Goal: Information Seeking & Learning: Learn about a topic

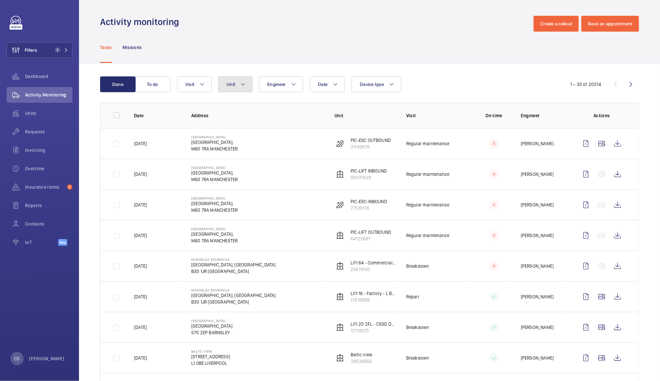
click at [231, 84] on span "Unit" at bounding box center [230, 84] width 9 height 5
type input "[PERSON_NAME]"
click at [231, 142] on label "Passenger Lift 1, 33889713" at bounding box center [275, 145] width 114 height 16
click at [231, 142] on input "Passenger Lift 1, 33889713" at bounding box center [232, 144] width 13 height 13
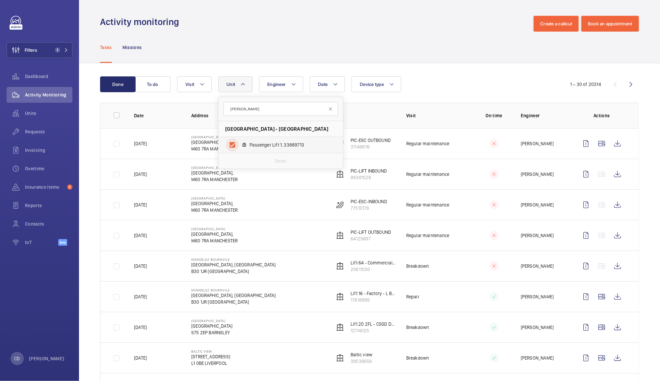
checkbox input "true"
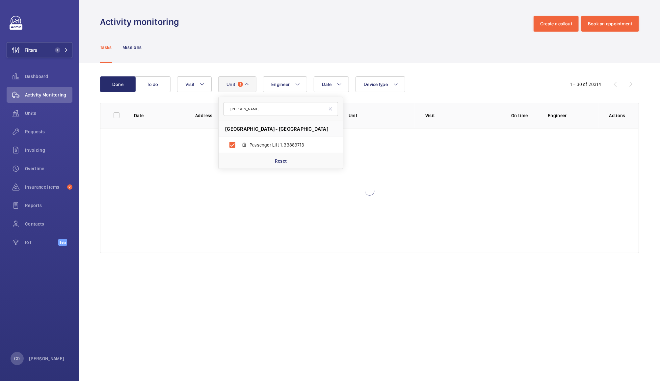
click at [442, 39] on div "Tasks Missions" at bounding box center [369, 47] width 539 height 31
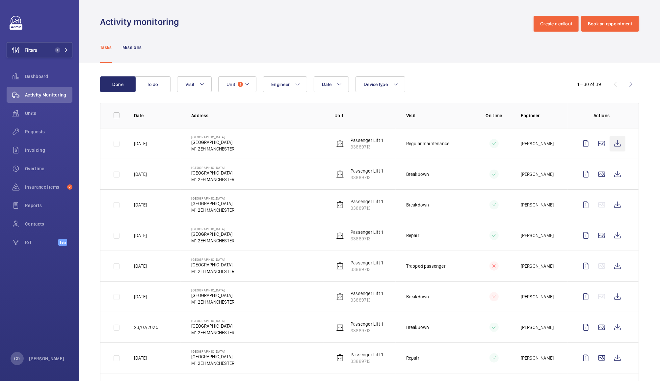
click at [609, 143] on wm-front-icon-button at bounding box center [617, 144] width 16 height 16
click at [595, 174] on wm-front-icon-button at bounding box center [602, 174] width 16 height 16
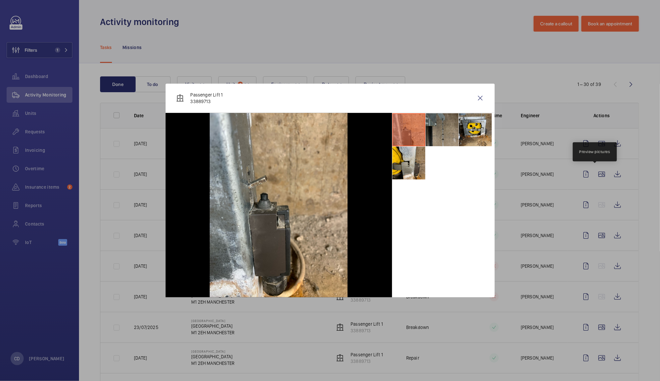
click at [447, 125] on li at bounding box center [441, 129] width 33 height 33
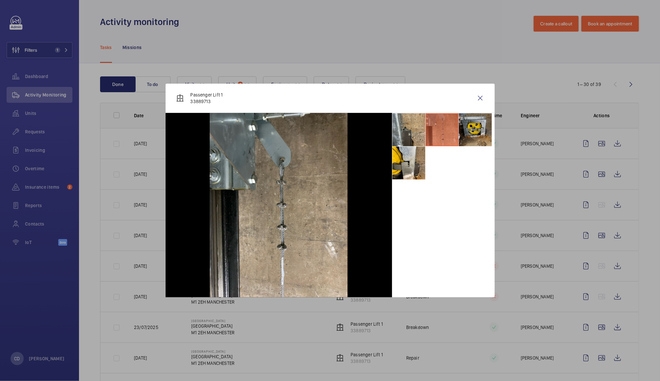
click at [479, 131] on li at bounding box center [475, 129] width 33 height 33
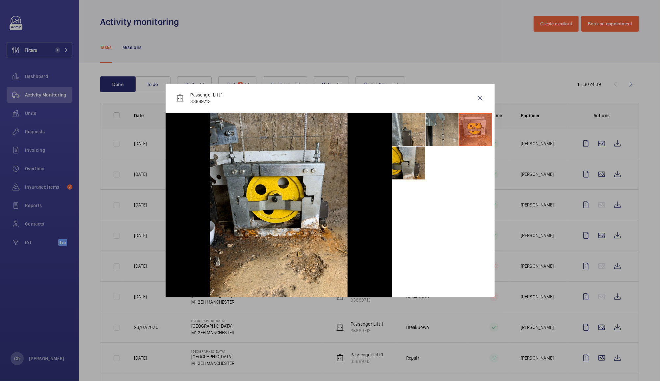
click at [405, 169] on li at bounding box center [408, 162] width 33 height 33
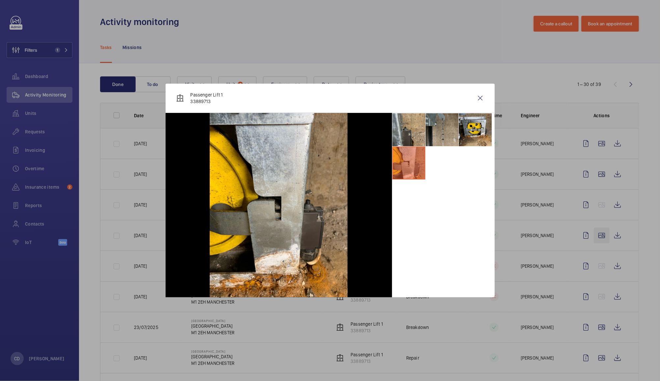
click at [479, 97] on wm-front-icon-button at bounding box center [480, 98] width 16 height 16
click at [596, 235] on wm-front-icon-button at bounding box center [602, 235] width 16 height 16
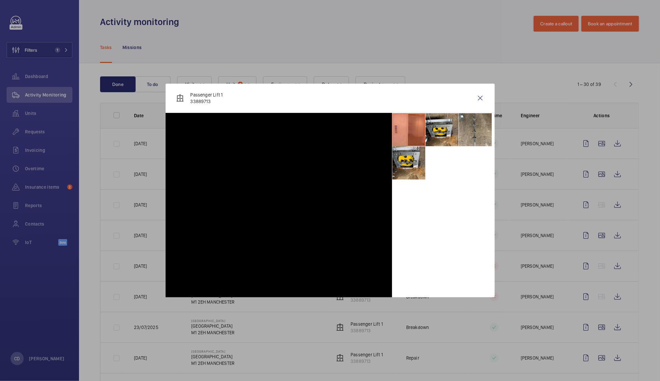
click at [478, 128] on td at bounding box center [488, 143] width 43 height 31
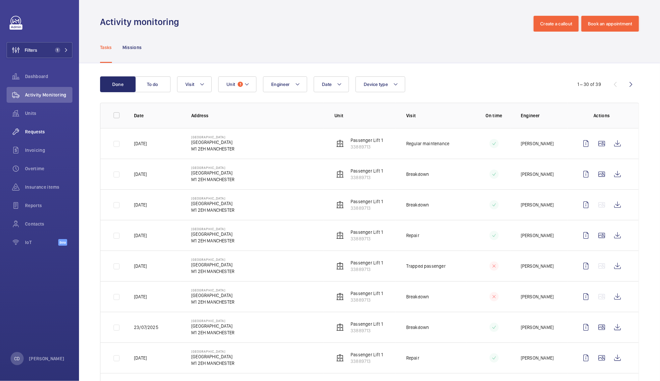
click at [42, 129] on span "Requests" at bounding box center [48, 131] width 47 height 7
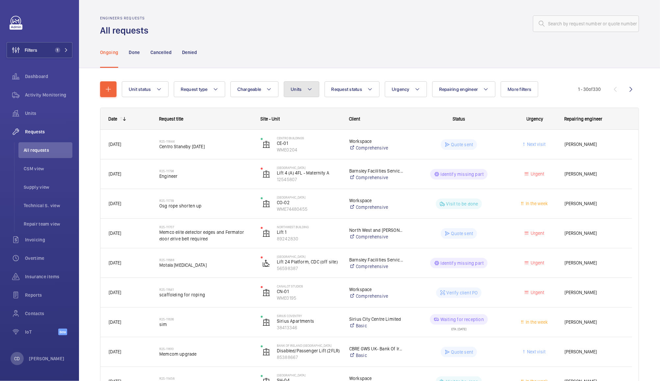
click at [301, 86] on button "Units" at bounding box center [301, 89] width 35 height 16
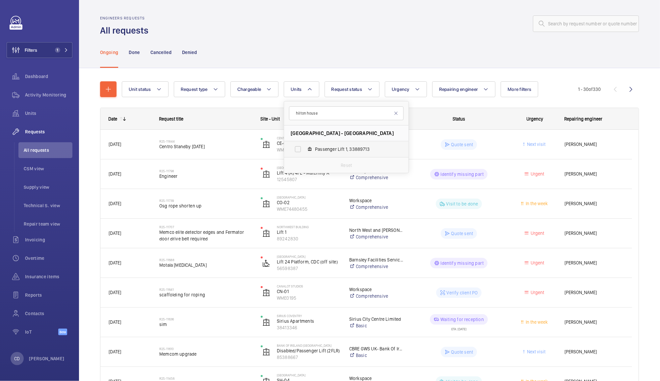
type input "hilton house"
click at [351, 150] on span "Passenger Lift 1, 33889713" at bounding box center [353, 149] width 76 height 7
click at [304, 150] on input "Passenger Lift 1, 33889713" at bounding box center [297, 148] width 13 height 13
checkbox input "true"
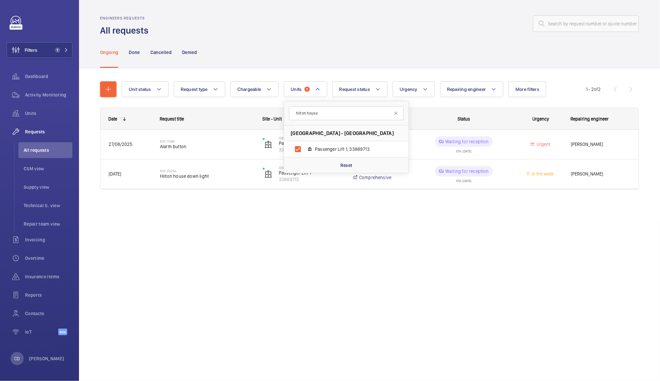
click at [473, 25] on div at bounding box center [395, 24] width 486 height 16
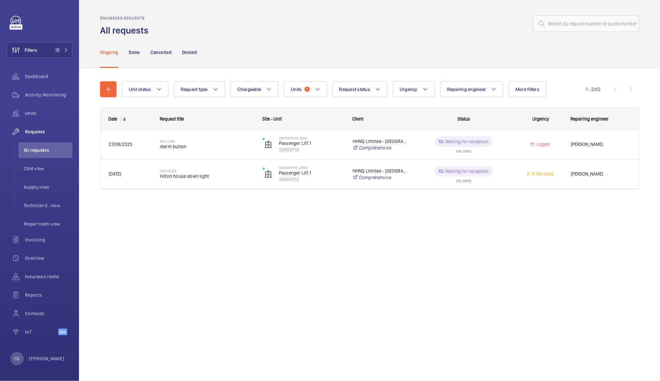
click at [482, 147] on wm-front-pills-cell "Waiting for reception ETA: 10/09/2025" at bounding box center [464, 144] width 94 height 16
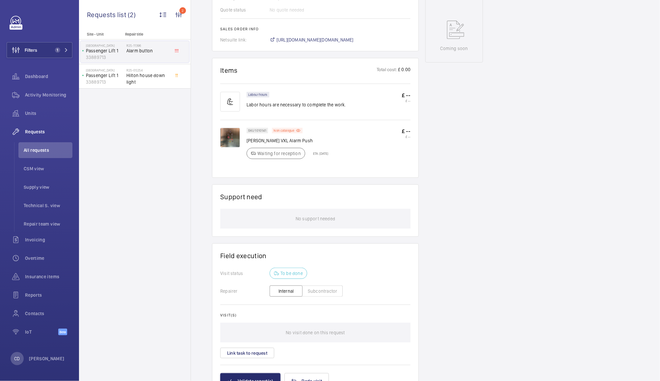
scroll to position [312, 0]
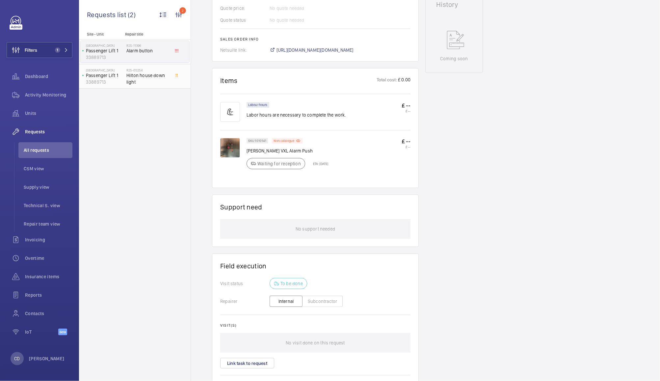
click at [153, 75] on span "Hilton house down light" at bounding box center [147, 78] width 43 height 13
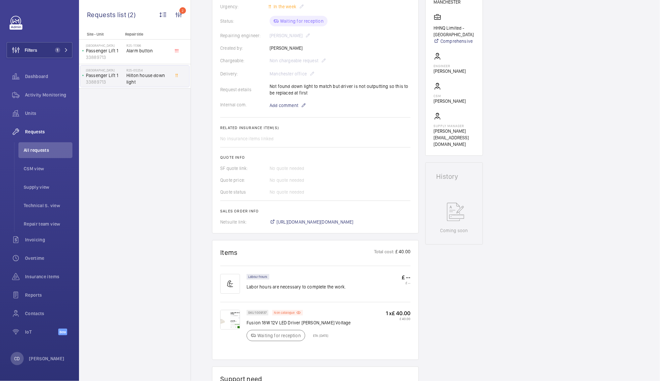
scroll to position [359, 0]
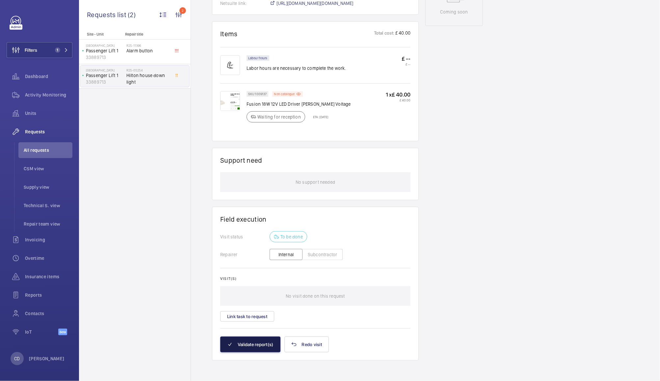
click at [247, 349] on button "Validate report(s)" at bounding box center [250, 344] width 60 height 16
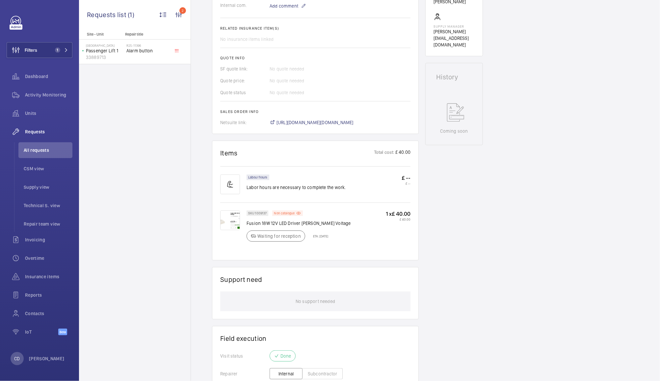
scroll to position [0, 0]
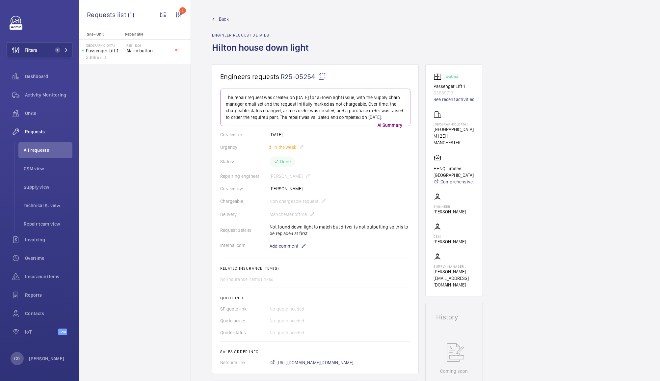
click at [51, 147] on span "All requests" at bounding box center [48, 150] width 49 height 7
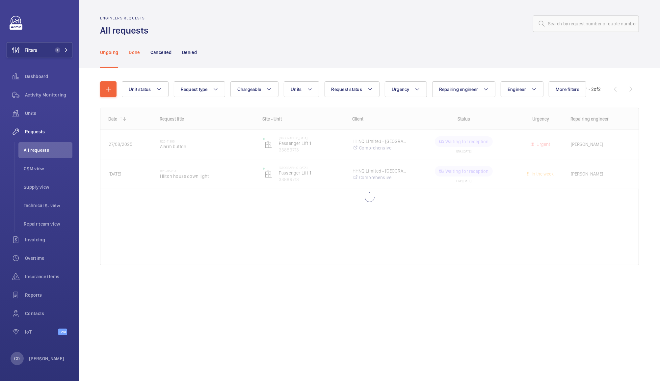
click at [139, 48] on div "Done" at bounding box center [134, 52] width 11 height 31
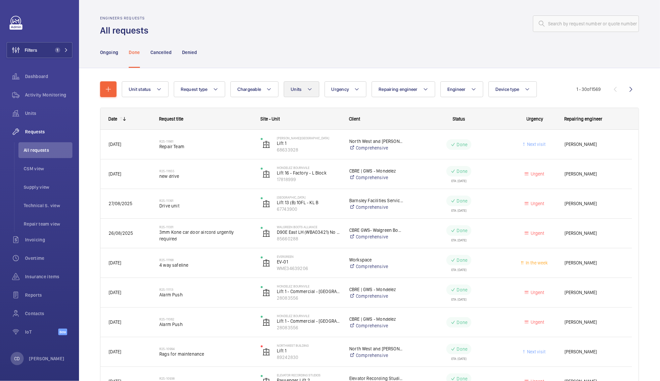
click at [310, 87] on mat-icon at bounding box center [309, 89] width 5 height 8
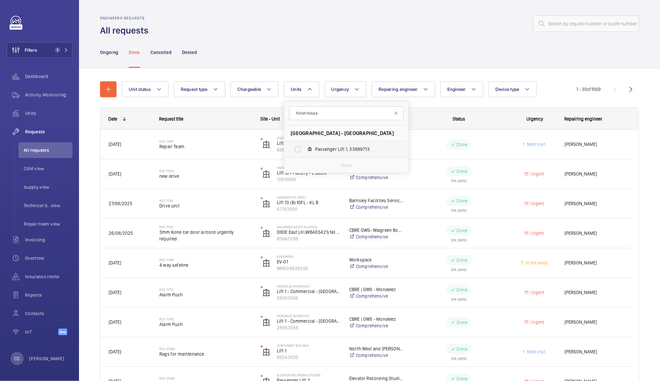
type input "hilton house"
click at [349, 149] on span "Passenger Lift 1, 33889713" at bounding box center [353, 149] width 76 height 7
click at [304, 149] on input "Passenger Lift 1, 33889713" at bounding box center [297, 148] width 13 height 13
checkbox input "true"
click at [410, 36] on div "Engineers requests All requests" at bounding box center [369, 26] width 539 height 21
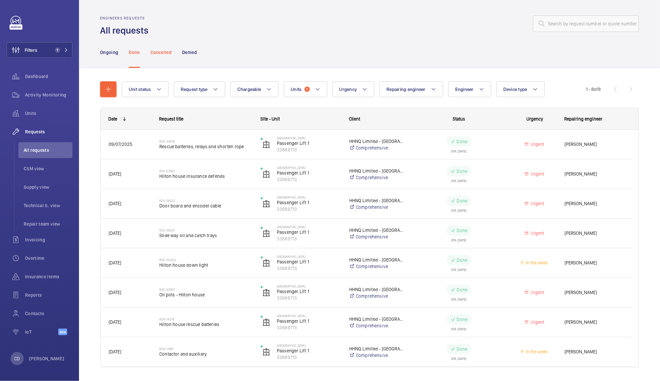
click at [166, 53] on p "Cancelled" at bounding box center [160, 52] width 21 height 7
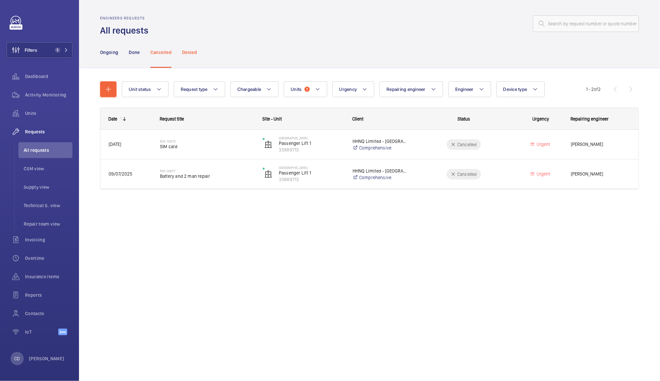
click at [195, 52] on p "Denied" at bounding box center [189, 52] width 15 height 7
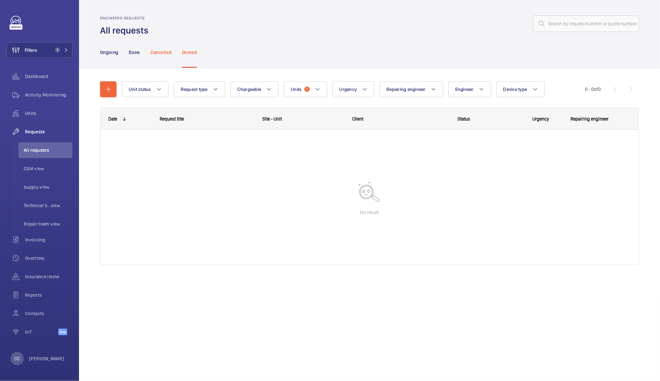
click at [170, 52] on p "Cancelled" at bounding box center [160, 52] width 21 height 7
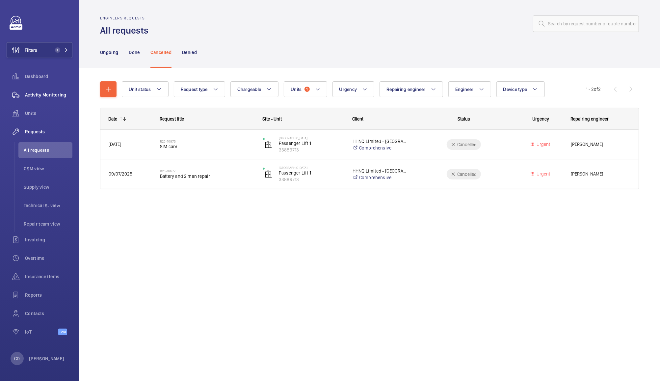
click at [47, 92] on span "Activity Monitoring" at bounding box center [48, 94] width 47 height 7
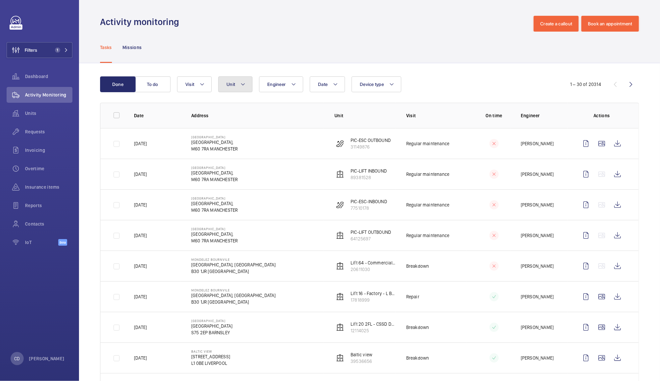
click at [240, 87] on mat-icon at bounding box center [242, 84] width 5 height 8
type input "h"
type input "hilton house"
click at [283, 147] on span "Passenger Lift 1, 33889713" at bounding box center [287, 144] width 76 height 7
click at [239, 147] on input "Passenger Lift 1, 33889713" at bounding box center [232, 144] width 13 height 13
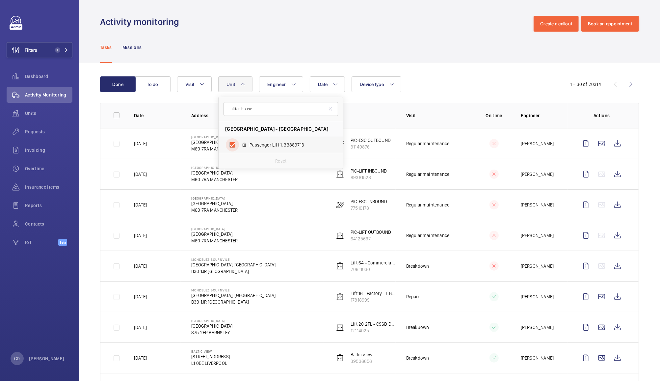
checkbox input "true"
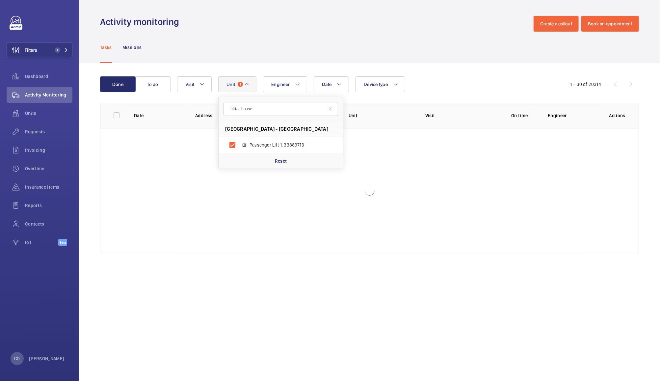
click at [401, 66] on div "Done To do Date Engineer Unit 1 hilton house Hilton House - Hilton House, M1 2E…" at bounding box center [369, 166] width 581 height 206
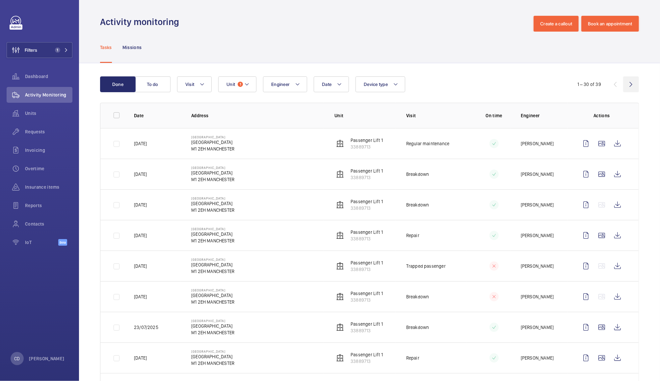
click at [624, 84] on wm-front-icon-button at bounding box center [631, 84] width 16 height 16
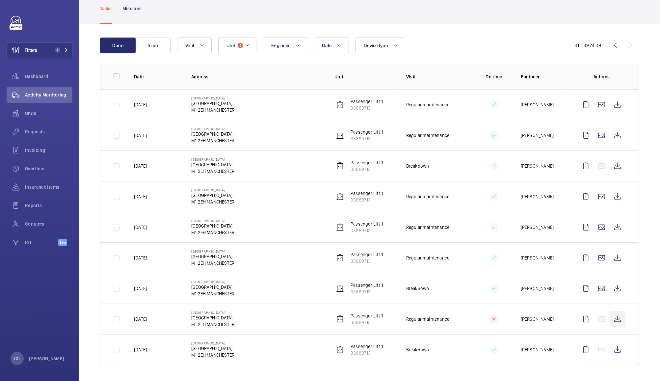
click at [609, 320] on wm-front-icon-button at bounding box center [617, 319] width 16 height 16
click at [612, 254] on wm-front-icon-button at bounding box center [617, 258] width 16 height 16
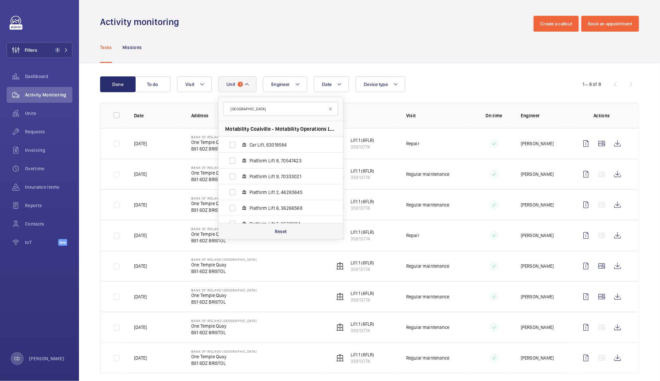
type input "coalville"
click at [292, 236] on div "Reset" at bounding box center [280, 231] width 124 height 16
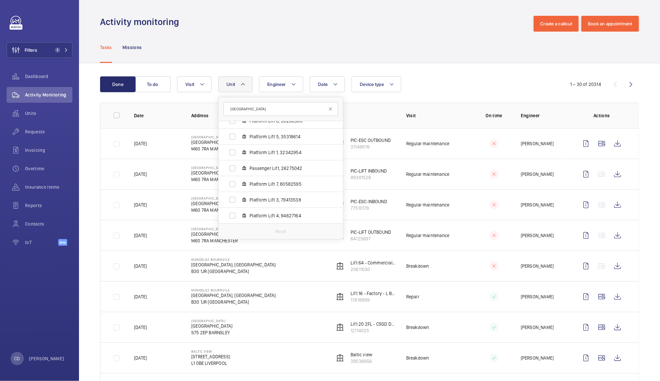
scroll to position [86, 0]
click at [55, 48] on span "1" at bounding box center [57, 49] width 5 height 5
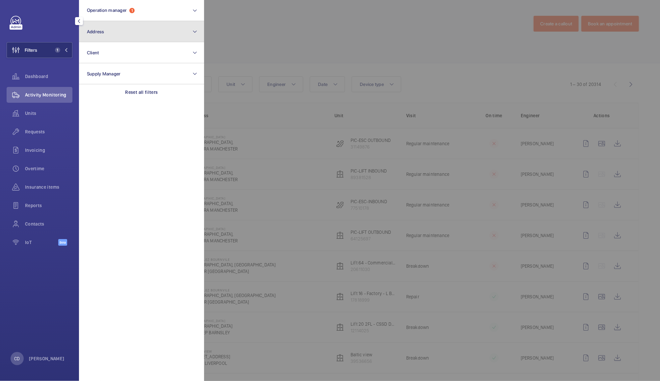
click at [144, 31] on button "Address" at bounding box center [141, 31] width 125 height 21
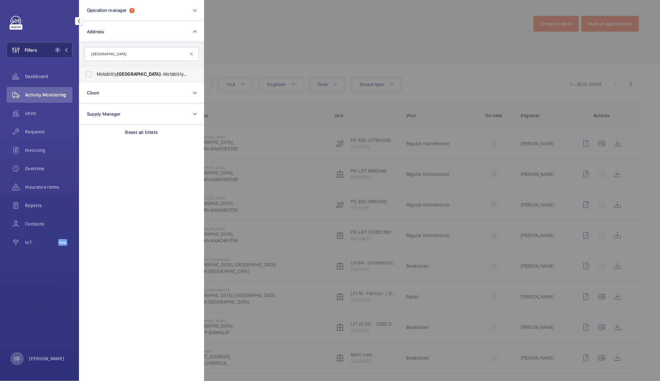
type input "coalville"
click at [146, 71] on span "Motability Coalville - Motability Operations Ltd, COALVILLE LE67 3HG" at bounding box center [142, 74] width 90 height 7
click at [95, 71] on input "Motability Coalville - Motability Operations Ltd, COALVILLE LE67 3HG" at bounding box center [88, 73] width 13 height 13
checkbox input "true"
click at [267, 26] on div at bounding box center [534, 190] width 660 height 381
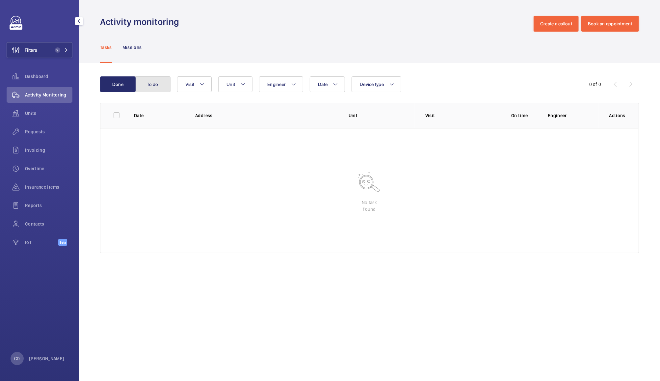
click at [153, 84] on button "To do" at bounding box center [153, 84] width 36 height 16
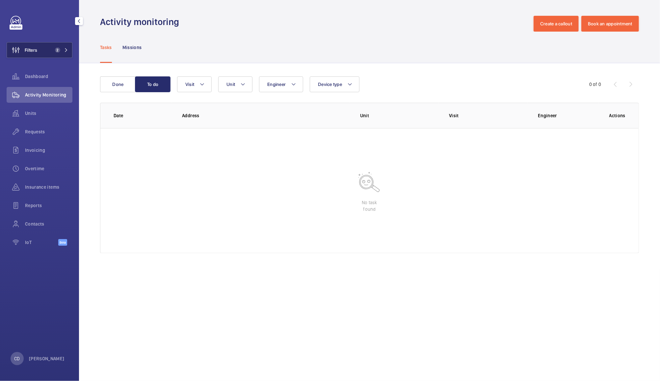
click at [56, 49] on span "2" at bounding box center [57, 49] width 5 height 5
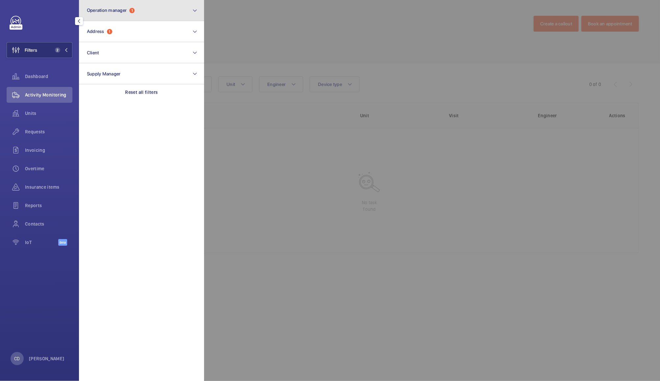
click at [175, 7] on button "Operation manager 1" at bounding box center [141, 10] width 125 height 21
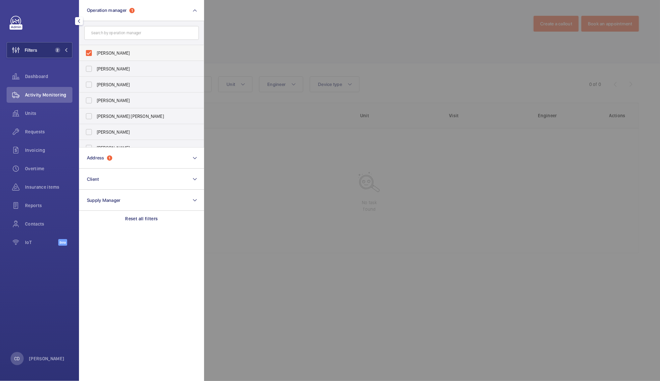
click at [132, 51] on span "[PERSON_NAME]" at bounding box center [142, 53] width 90 height 7
click at [95, 51] on input "[PERSON_NAME]" at bounding box center [88, 52] width 13 height 13
checkbox input "false"
click at [259, 31] on div at bounding box center [534, 190] width 660 height 381
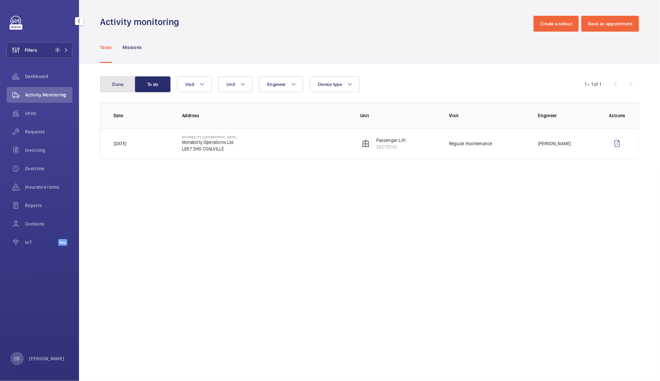
click at [115, 85] on button "Done" at bounding box center [118, 84] width 36 height 16
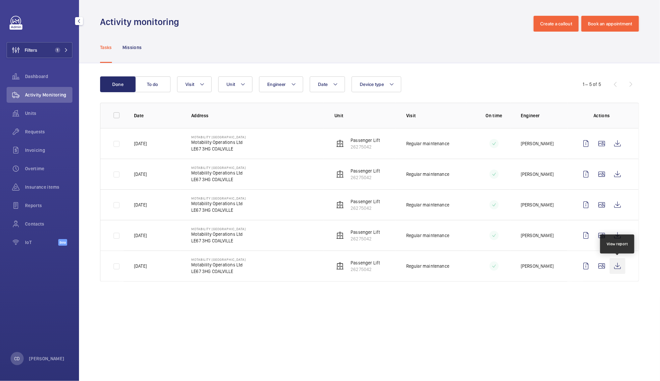
click at [617, 267] on wm-front-icon-button at bounding box center [617, 266] width 16 height 16
click at [620, 235] on wm-front-icon-button at bounding box center [617, 235] width 16 height 16
click at [616, 206] on wm-front-icon-button at bounding box center [617, 205] width 16 height 16
click at [615, 173] on wm-front-icon-button at bounding box center [617, 174] width 16 height 16
click at [37, 132] on span "Requests" at bounding box center [48, 131] width 47 height 7
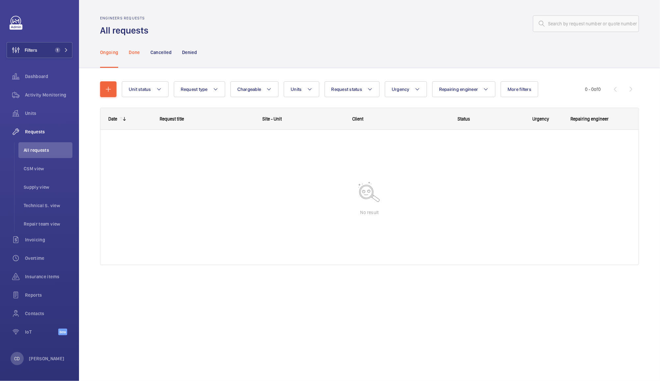
click at [133, 51] on p "Done" at bounding box center [134, 52] width 11 height 7
click at [164, 50] on p "Cancelled" at bounding box center [160, 52] width 21 height 7
click at [188, 52] on p "Denied" at bounding box center [189, 52] width 15 height 7
click at [39, 115] on span "Units" at bounding box center [48, 113] width 47 height 7
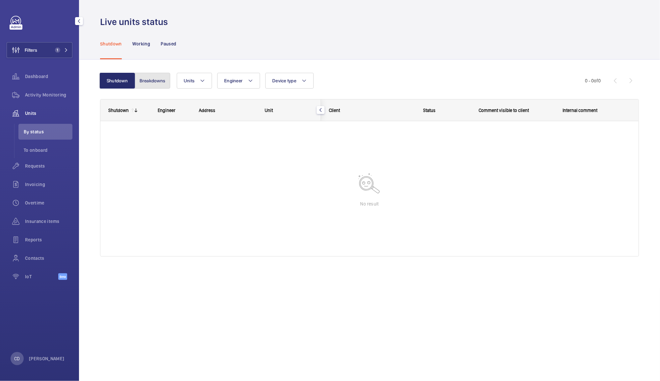
click at [154, 75] on button "Breakdowns" at bounding box center [153, 81] width 36 height 16
click at [145, 39] on div "Working" at bounding box center [141, 43] width 18 height 31
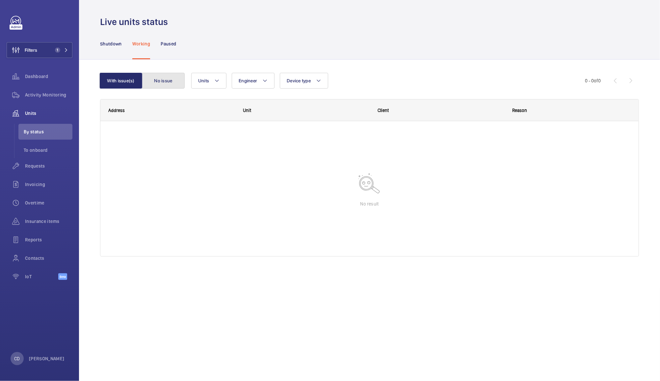
click at [166, 87] on button "No issue" at bounding box center [163, 81] width 43 height 16
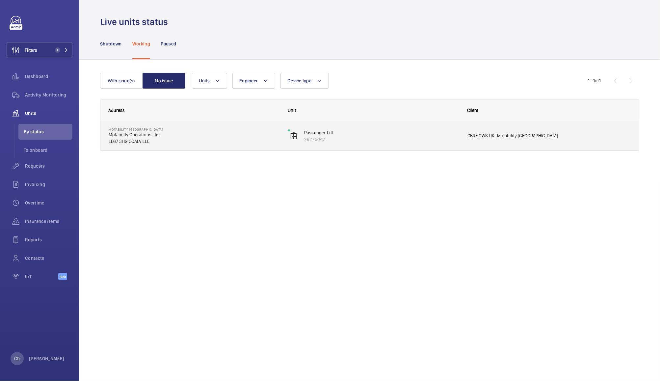
click at [503, 137] on span "CBRE GWS UK- Motability Coalville" at bounding box center [548, 136] width 163 height 8
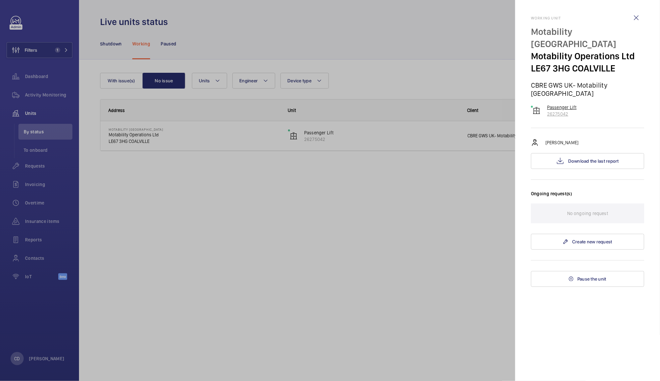
click at [567, 104] on p "Passenger Lift" at bounding box center [562, 107] width 30 height 7
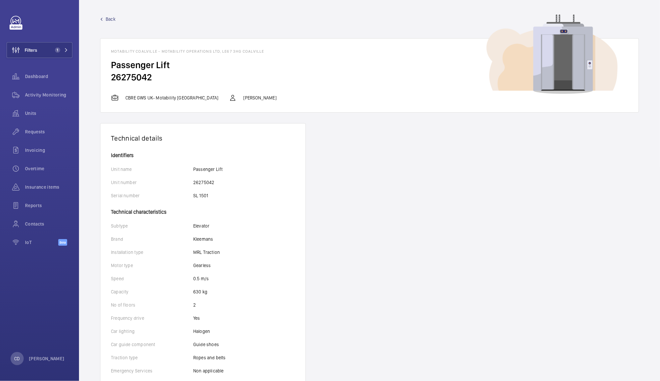
click at [116, 97] on mat-icon at bounding box center [115, 98] width 8 height 8
